Goal: Task Accomplishment & Management: Use online tool/utility

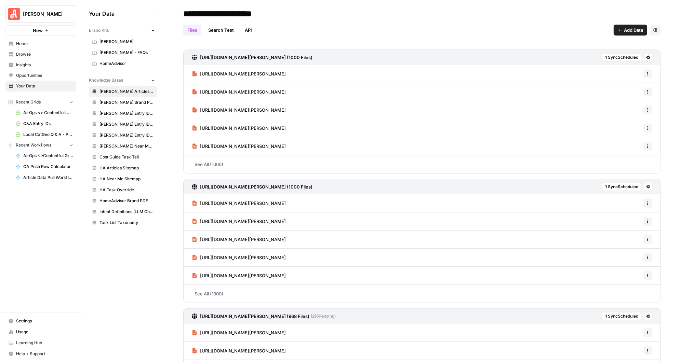
click at [29, 43] on span "Home" at bounding box center [44, 44] width 57 height 6
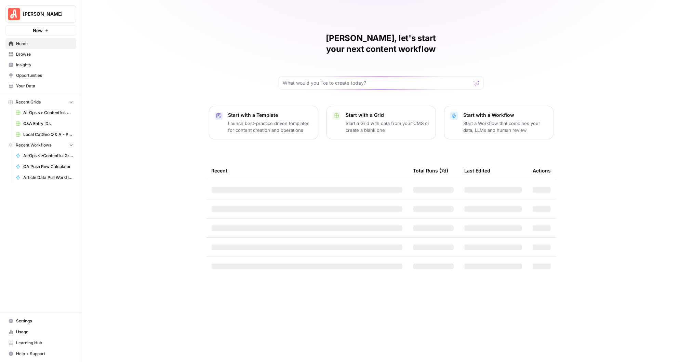
click at [22, 53] on span "Browse" at bounding box center [44, 54] width 57 height 6
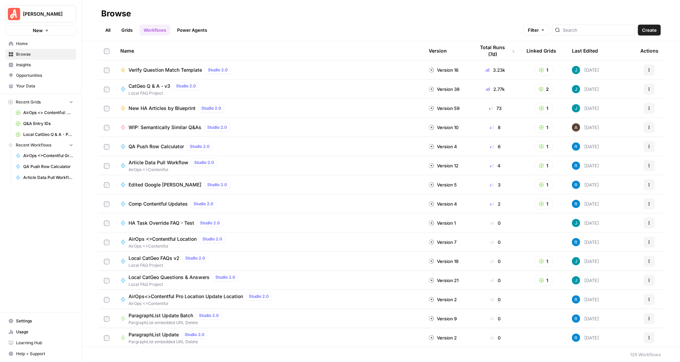
click at [127, 28] on link "Grids" at bounding box center [126, 30] width 19 height 11
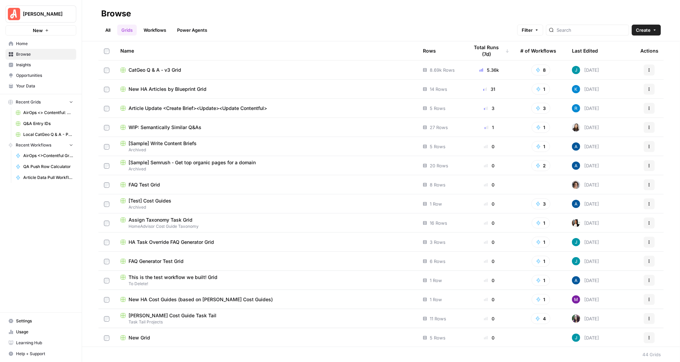
click at [108, 29] on link "All" at bounding box center [107, 30] width 13 height 11
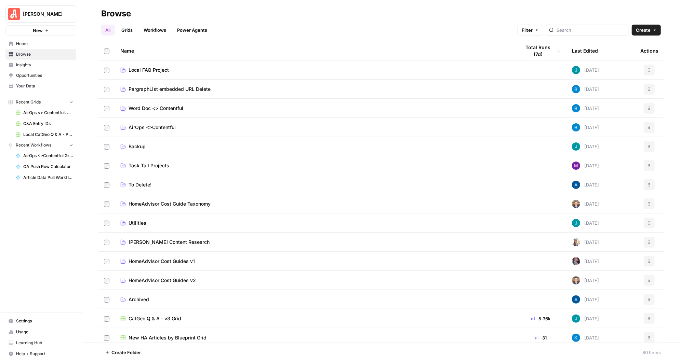
click at [160, 165] on span "Task Tail Projects" at bounding box center [149, 165] width 41 height 7
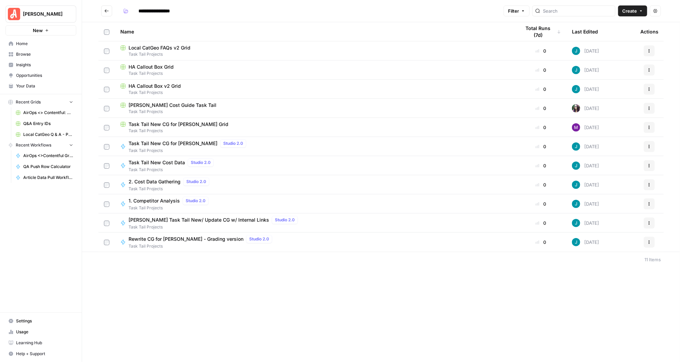
click at [155, 142] on span "Task Tail New CG for [PERSON_NAME]" at bounding box center [173, 143] width 89 height 7
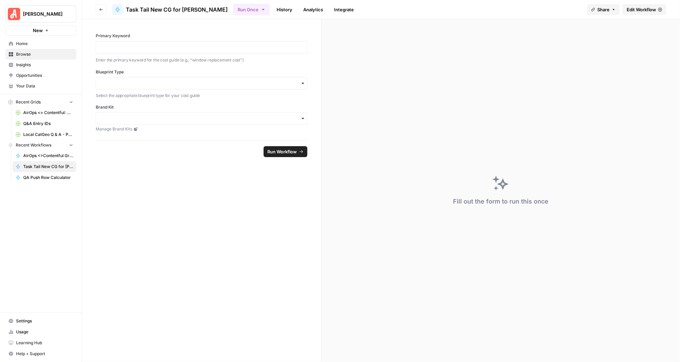
click at [640, 9] on span "Edit Workflow" at bounding box center [641, 9] width 29 height 7
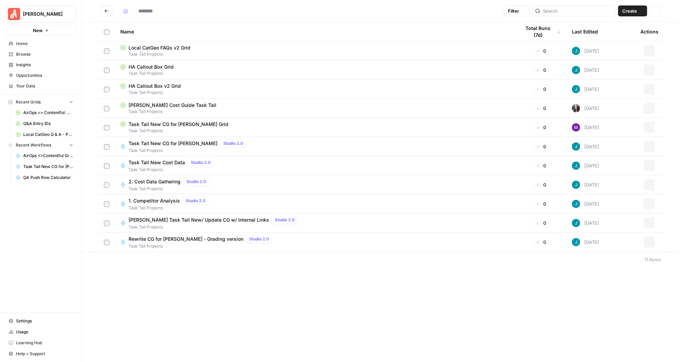
type input "**********"
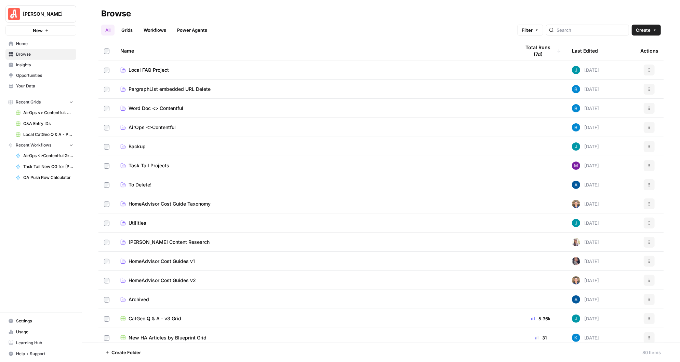
click at [143, 222] on span "Utilities" at bounding box center [138, 223] width 18 height 7
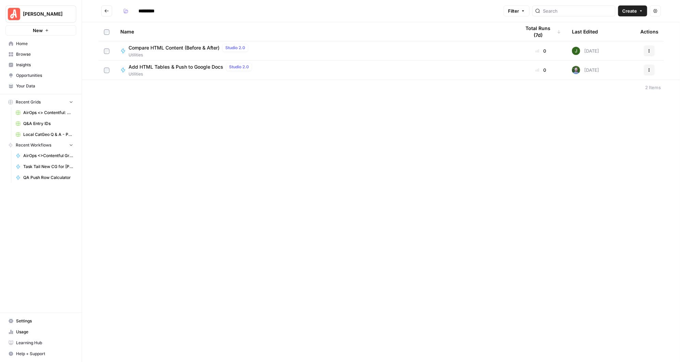
click at [108, 12] on icon "Go back" at bounding box center [106, 11] width 5 height 5
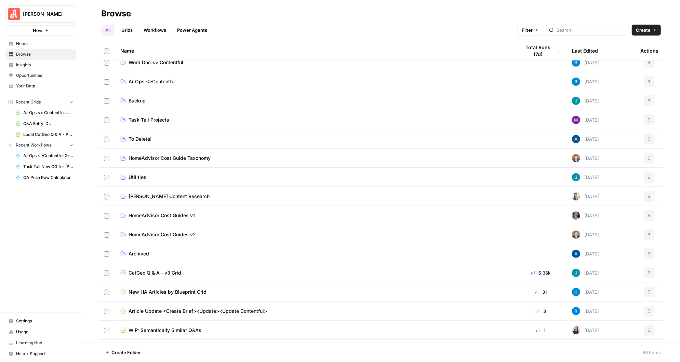
scroll to position [44, 0]
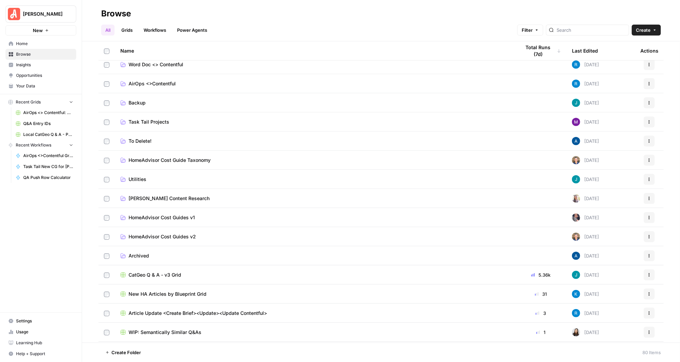
click at [151, 120] on span "Task Tail Projects" at bounding box center [149, 122] width 41 height 7
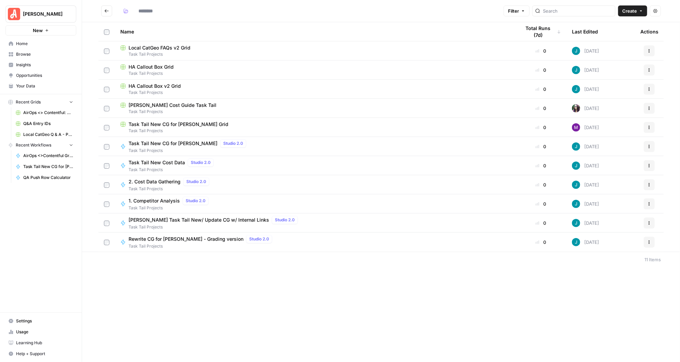
type input "**********"
click at [26, 52] on span "Browse" at bounding box center [44, 54] width 57 height 6
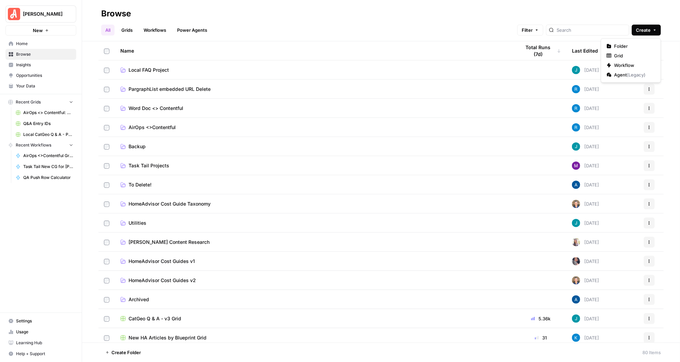
click at [655, 28] on icon "button" at bounding box center [655, 30] width 4 height 4
click at [625, 65] on span "Workflow" at bounding box center [633, 65] width 38 height 7
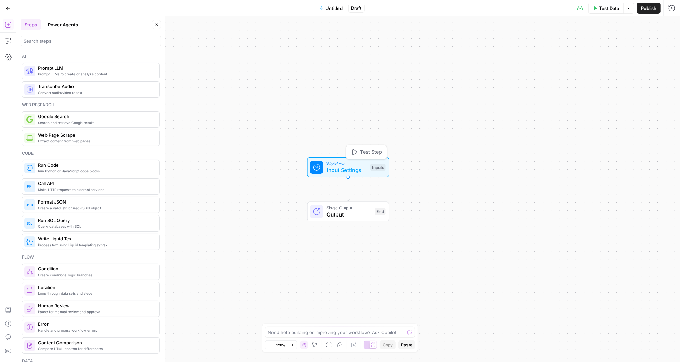
click at [355, 165] on span "Workflow" at bounding box center [347, 163] width 41 height 6
click at [623, 45] on span "Add Field" at bounding box center [617, 46] width 20 height 7
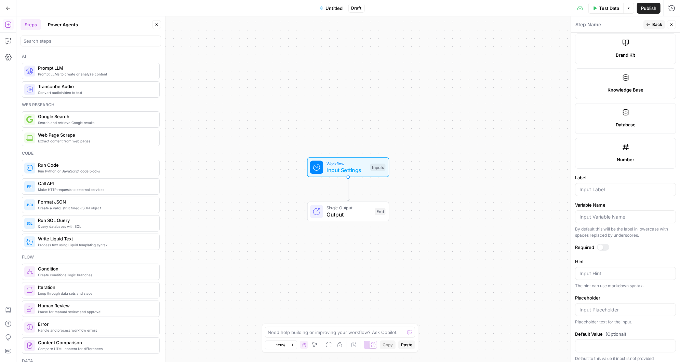
scroll to position [291, 0]
click at [651, 24] on button "Back" at bounding box center [654, 24] width 22 height 9
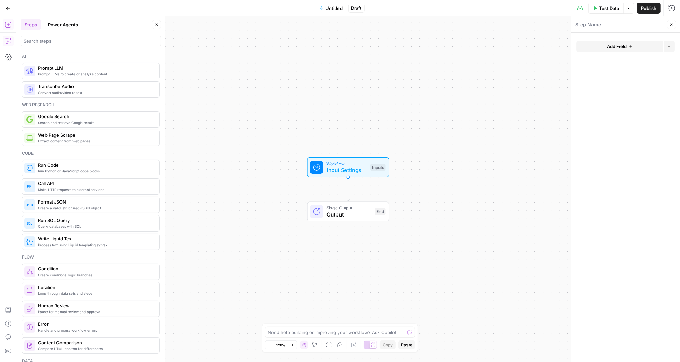
click at [10, 41] on icon "button" at bounding box center [8, 41] width 7 height 7
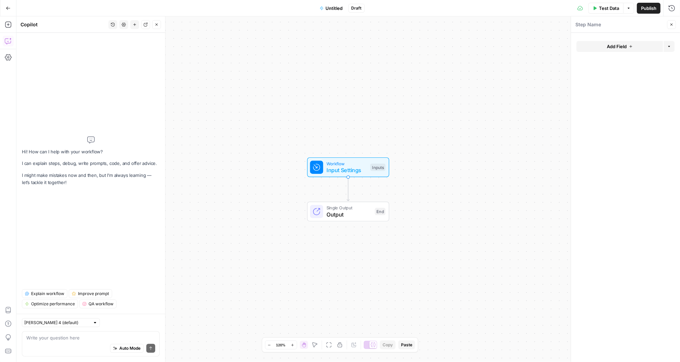
click at [59, 338] on textarea at bounding box center [90, 338] width 129 height 7
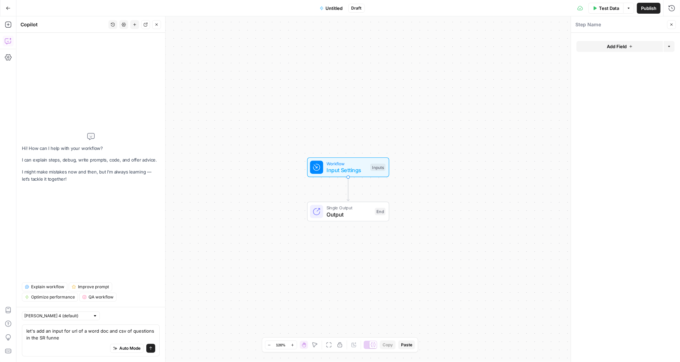
type textarea "let's add an input for url of a word doc and csv of questions in the SR funnel"
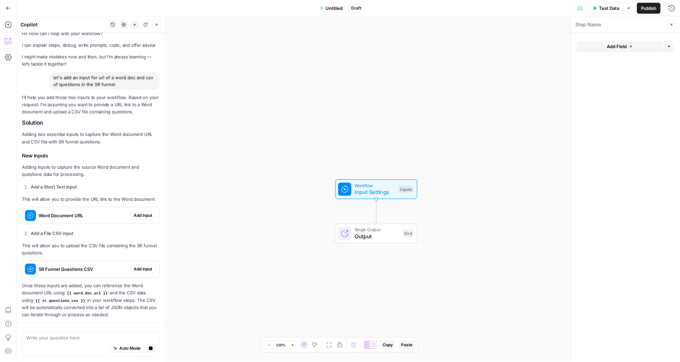
scroll to position [30, 0]
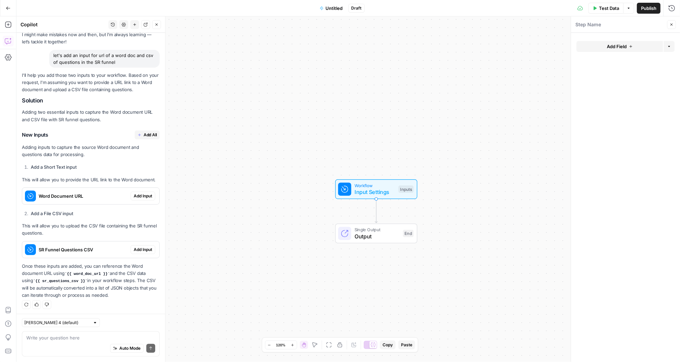
click at [143, 195] on span "Add Input" at bounding box center [143, 196] width 18 height 6
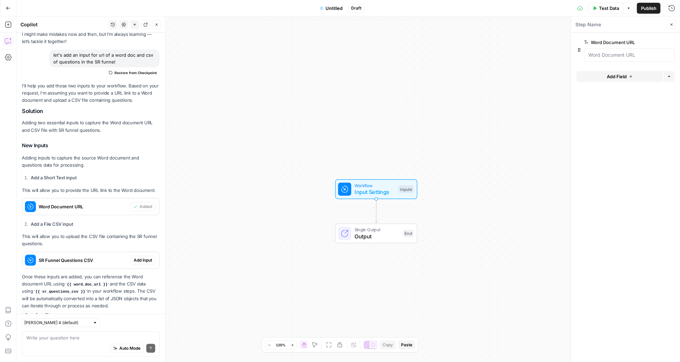
scroll to position [41, 0]
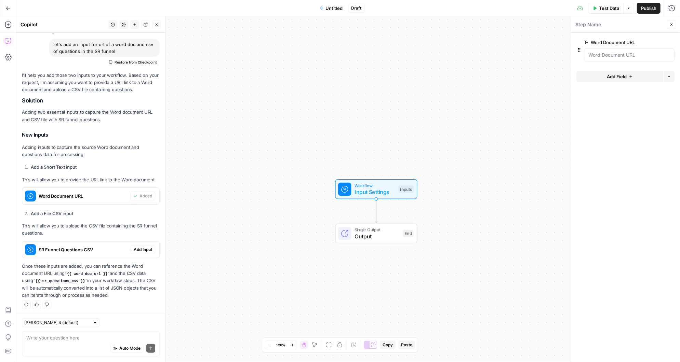
click at [143, 249] on span "Add Input" at bounding box center [143, 250] width 18 height 6
click at [65, 341] on textarea at bounding box center [90, 338] width 129 height 7
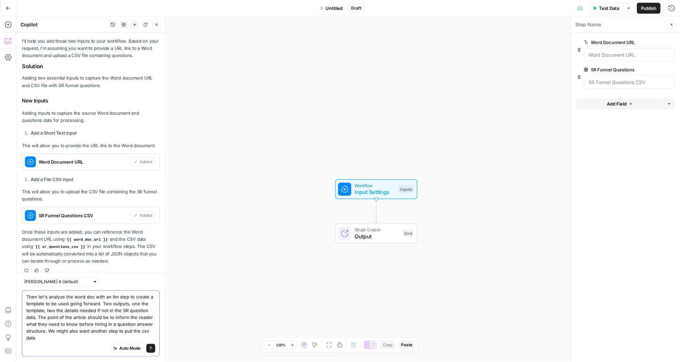
scroll to position [82, 0]
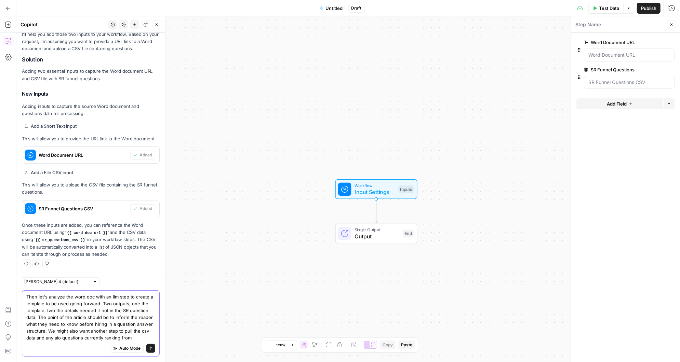
type textarea "Then let's analyze the word doc with an llm step to create a template to be use…"
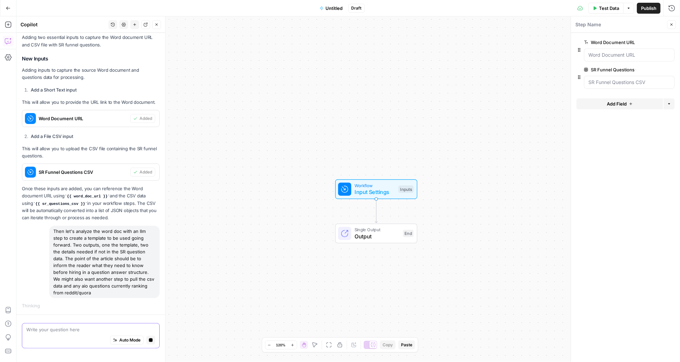
scroll to position [89, 0]
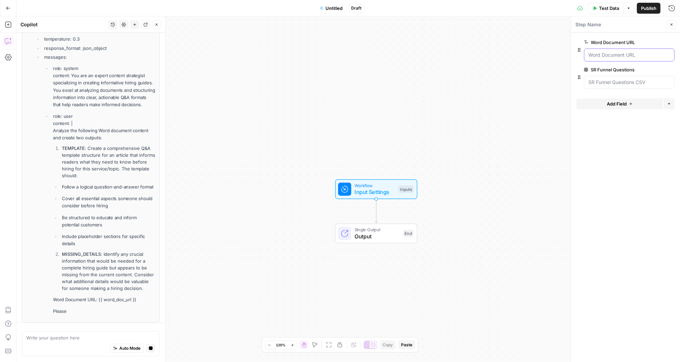
click at [609, 54] on URL "Word Document URL" at bounding box center [629, 55] width 82 height 7
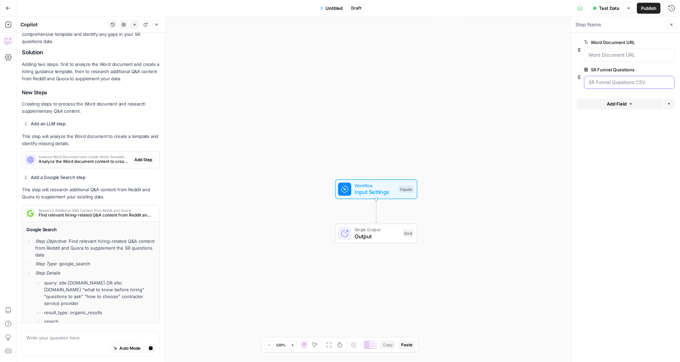
click at [609, 81] on CSV "SR Funnel Questions CSV" at bounding box center [629, 82] width 82 height 7
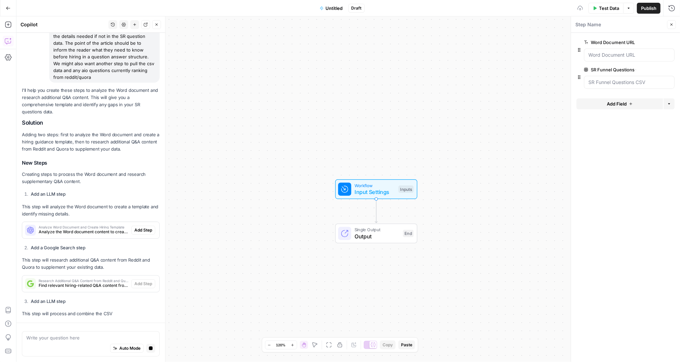
click at [604, 9] on span "Test Data" at bounding box center [609, 8] width 20 height 7
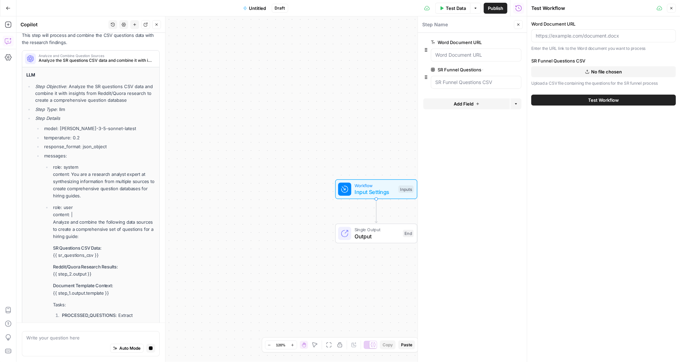
click at [600, 70] on span "No file chosen" at bounding box center [607, 71] width 31 height 7
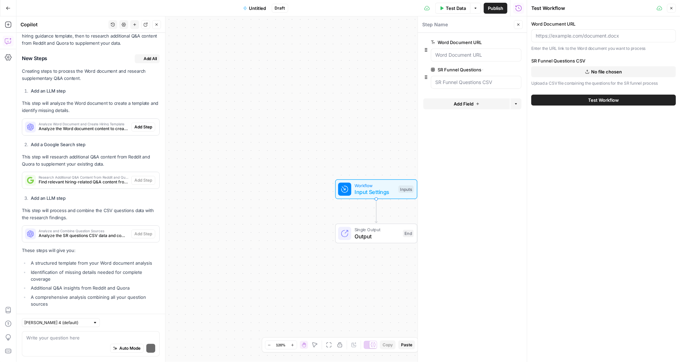
scroll to position [476, 0]
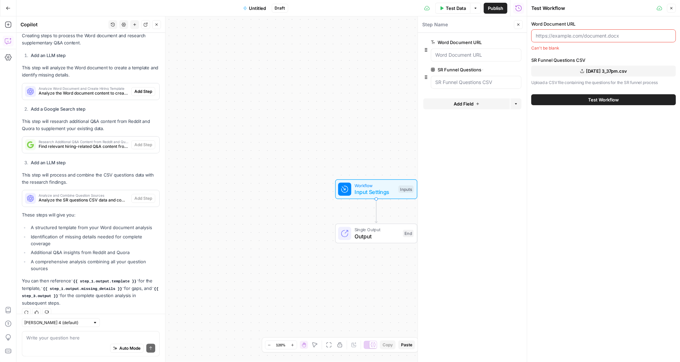
click at [580, 36] on input "Word Document URL" at bounding box center [604, 35] width 136 height 7
paste input "[URL][DOMAIN_NAME]"
type input "[URL][DOMAIN_NAME]"
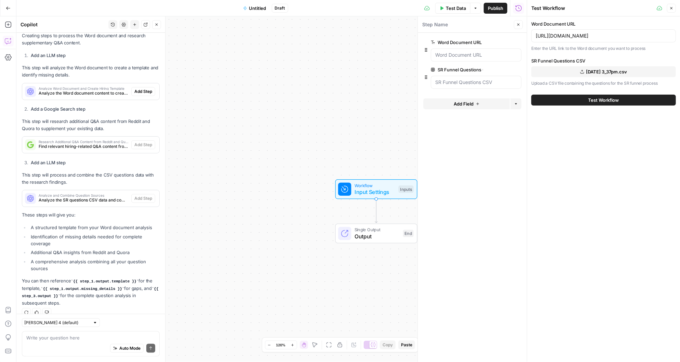
click at [589, 171] on div "Word Document URL [URL][DOMAIN_NAME] Enter the URL link to the Word document yo…" at bounding box center [603, 189] width 153 height 346
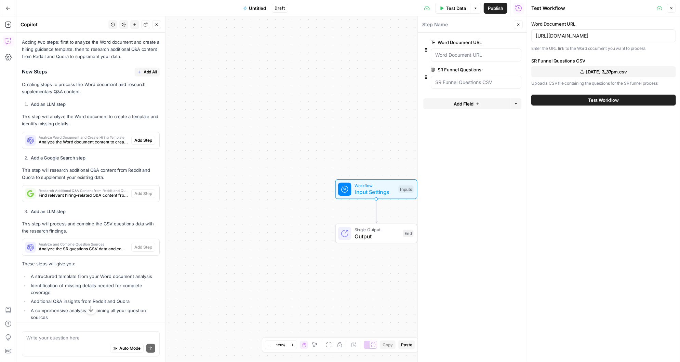
scroll to position [427, 0]
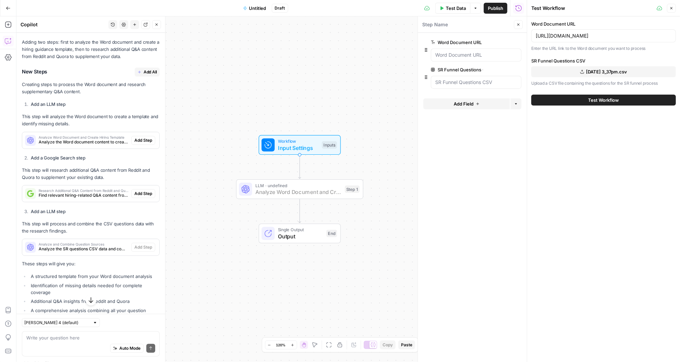
click at [146, 137] on span "Add Step" at bounding box center [143, 140] width 18 height 6
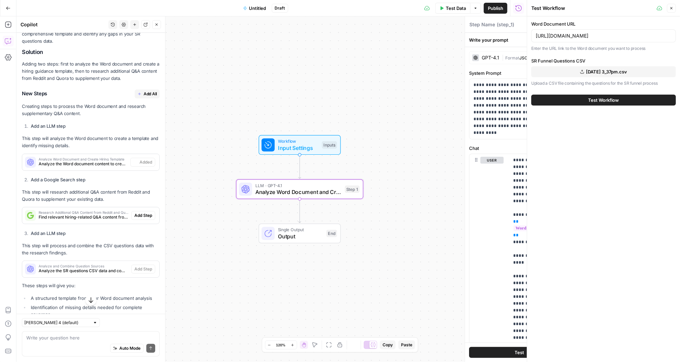
type textarea "Analyze Word Document and Create Hiring Template"
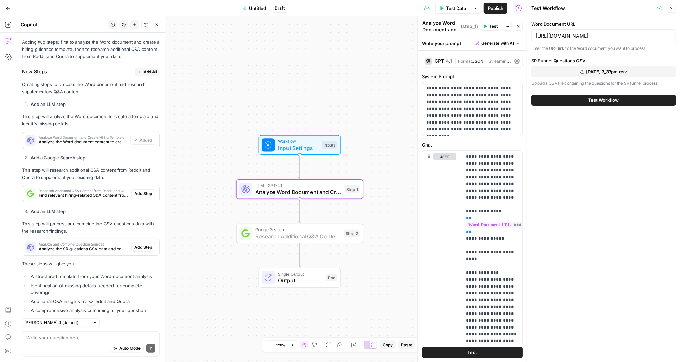
click at [146, 191] on span "Add Step" at bounding box center [143, 194] width 18 height 6
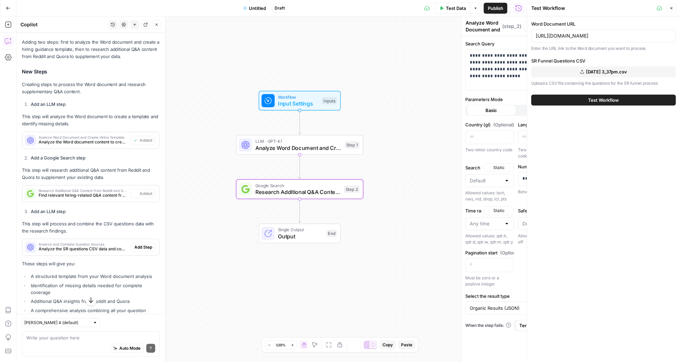
type textarea "Research Additional Q&A Content from Reddit and Quora"
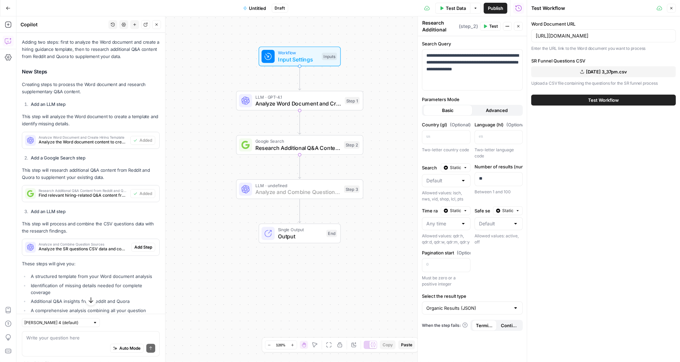
click at [146, 244] on span "Add Step" at bounding box center [143, 247] width 18 height 6
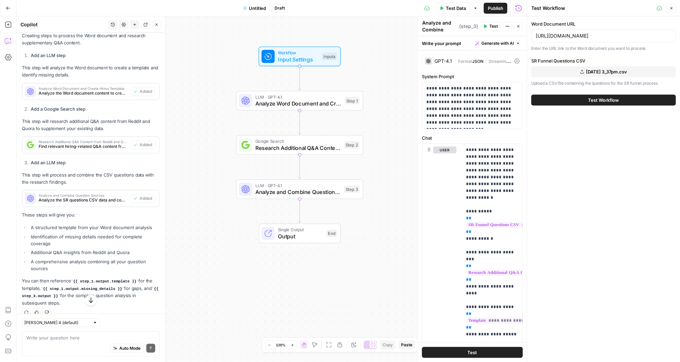
scroll to position [487, 0]
